Goal: Task Accomplishment & Management: Use online tool/utility

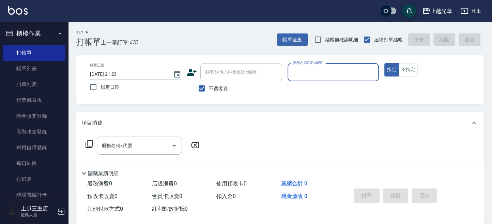
scroll to position [2, 0]
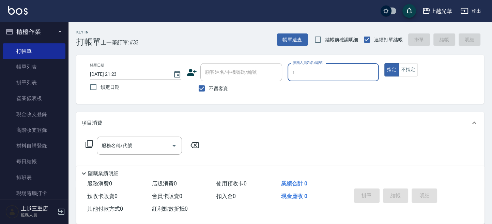
type input "1"
type button "true"
type input "小[PERSON_NAME]-1"
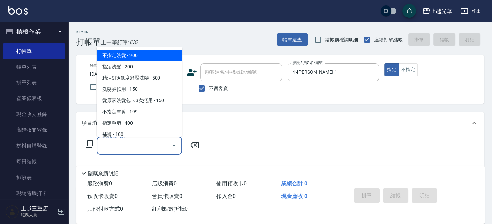
click at [140, 147] on input "服務名稱/代號" at bounding box center [134, 145] width 69 height 12
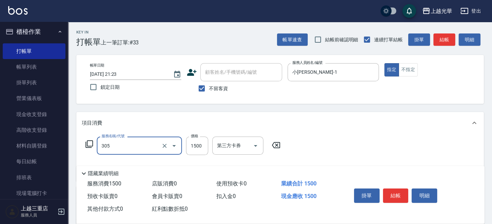
type input "設計燙髮1500(305)"
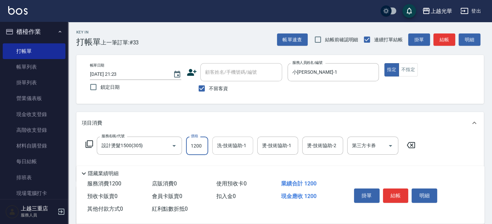
type input "1200"
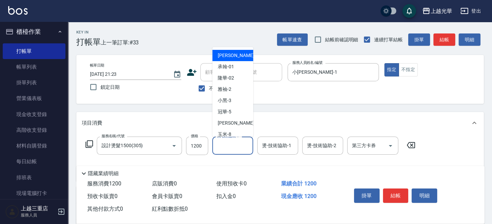
click at [229, 145] on input "洗-技術協助-1" at bounding box center [232, 145] width 35 height 12
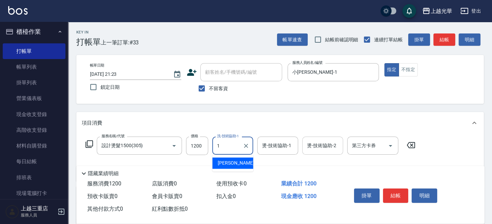
type input "小[PERSON_NAME]-1"
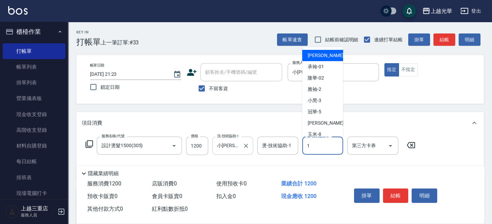
drag, startPoint x: 316, startPoint y: 144, endPoint x: 250, endPoint y: 144, distance: 66.5
click at [316, 144] on input "1" at bounding box center [322, 145] width 35 height 12
type input "小[PERSON_NAME]-1"
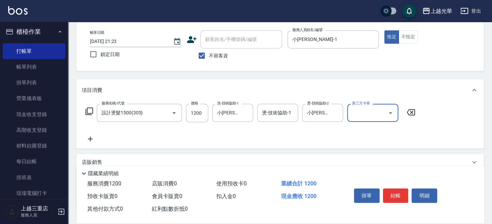
scroll to position [45, 0]
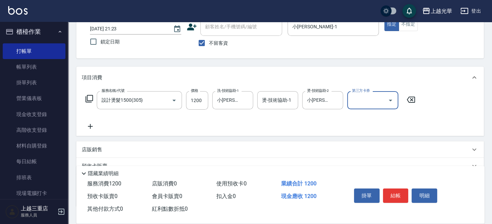
click at [89, 125] on icon at bounding box center [90, 126] width 17 height 8
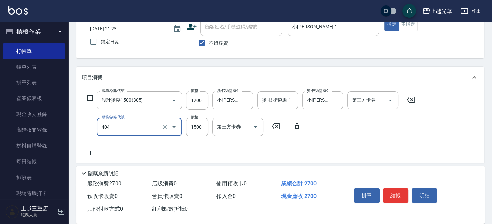
type input "設計染髮(404)"
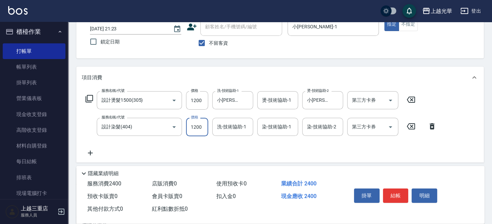
type input "1200"
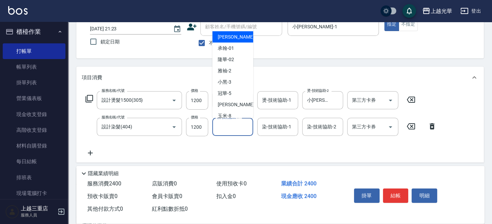
drag, startPoint x: 229, startPoint y: 126, endPoint x: 312, endPoint y: 126, distance: 83.2
click at [229, 126] on input "洗-技術協助-1" at bounding box center [232, 127] width 35 height 12
type input "小[PERSON_NAME]-1"
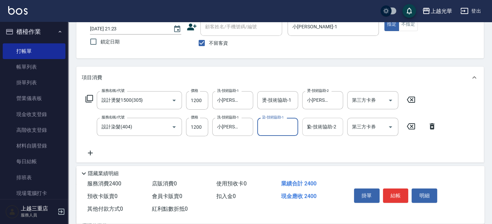
click at [313, 126] on input "1" at bounding box center [322, 127] width 35 height 12
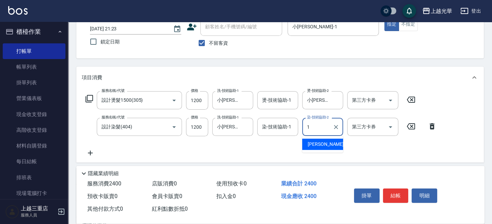
type input "小[PERSON_NAME]-1"
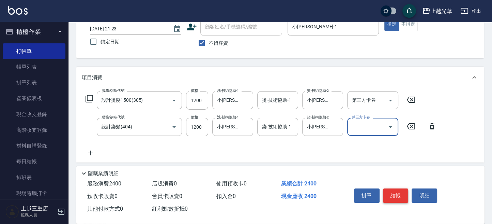
click at [398, 194] on button "結帳" at bounding box center [396, 195] width 26 height 14
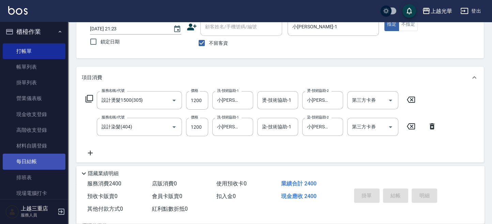
type input "[DATE] 22:49"
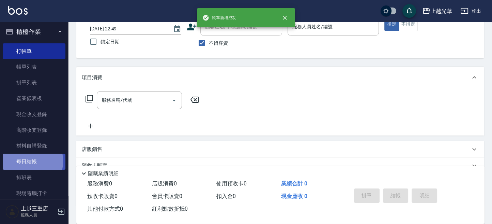
click at [15, 161] on link "每日結帳" at bounding box center [34, 161] width 63 height 16
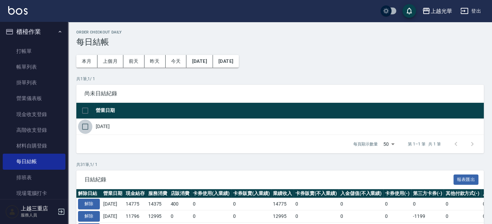
click at [85, 131] on input "checkbox" at bounding box center [85, 126] width 14 height 14
checkbox input "true"
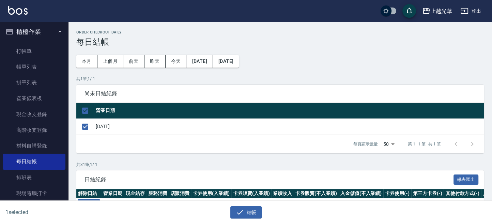
click at [256, 205] on div "結帳" at bounding box center [243, 209] width 243 height 18
click at [249, 209] on button "結帳" at bounding box center [246, 212] width 32 height 13
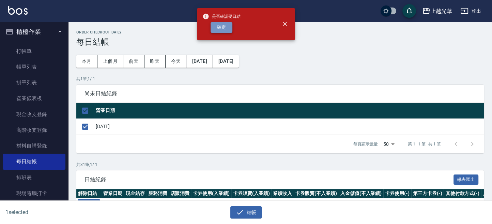
click at [227, 29] on button "確定" at bounding box center [222, 27] width 22 height 11
checkbox input "false"
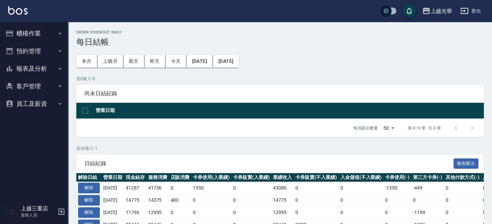
click at [60, 67] on icon "button" at bounding box center [59, 68] width 5 height 5
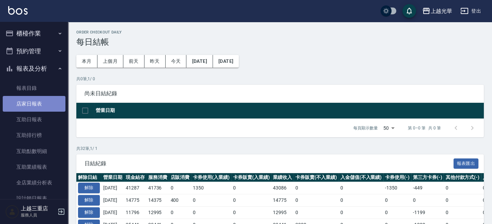
click at [46, 103] on link "店家日報表" at bounding box center [34, 104] width 63 height 16
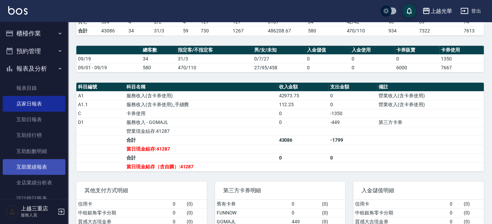
scroll to position [136, 0]
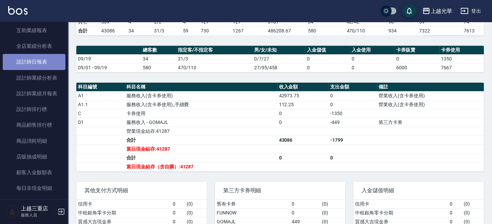
click at [42, 67] on link "設計師日報表" at bounding box center [34, 62] width 63 height 16
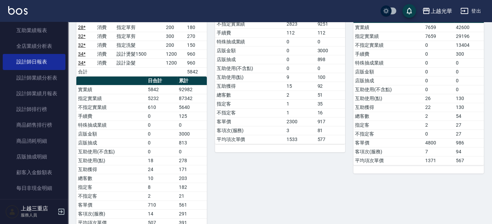
scroll to position [84, 0]
